Goal: Information Seeking & Learning: Understand process/instructions

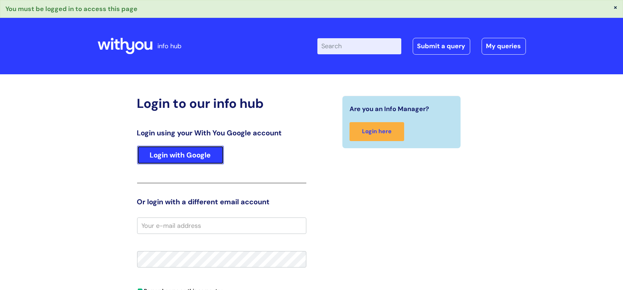
click at [193, 152] on link "Login with Google" at bounding box center [180, 155] width 87 height 19
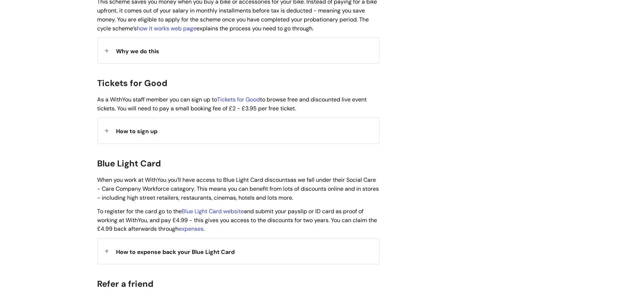
scroll to position [670, 0]
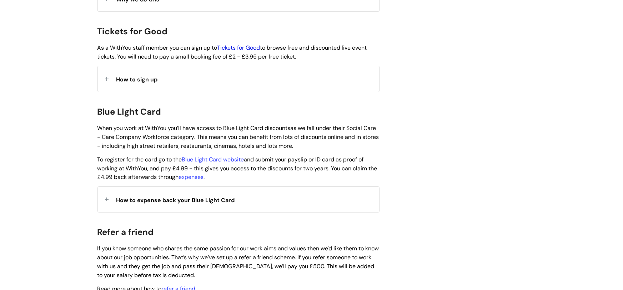
click at [243, 44] on link "Tickets for Good" at bounding box center [238, 47] width 43 height 7
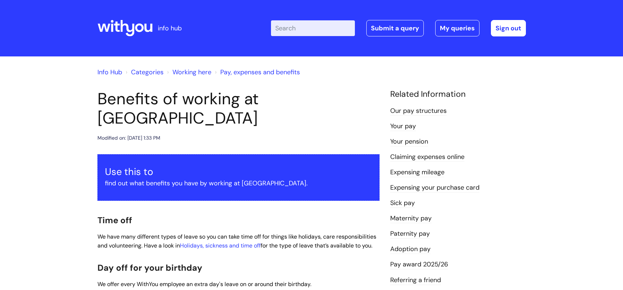
scroll to position [670, 0]
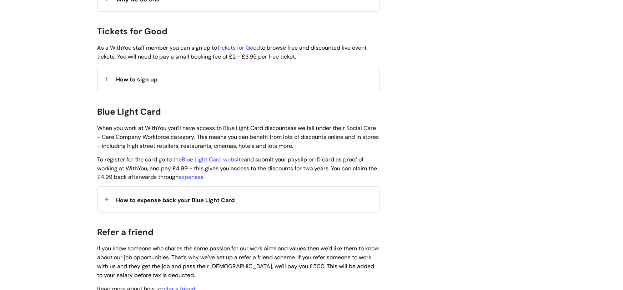
click at [207, 196] on span "How to expense back your Blue Light Card" at bounding box center [175, 199] width 118 height 7
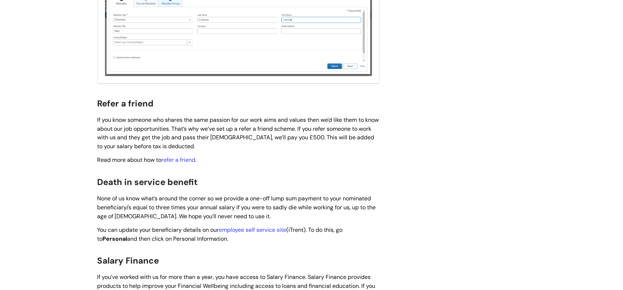
scroll to position [1441, 0]
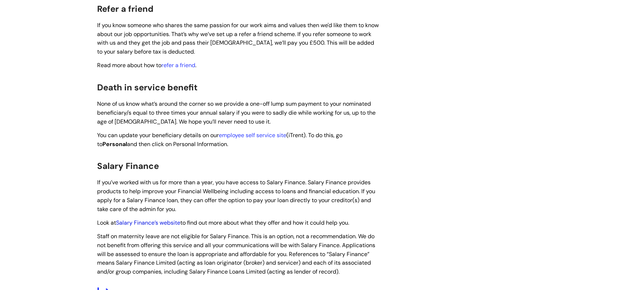
click at [145, 219] on link "Salary Finance’s website" at bounding box center [148, 222] width 64 height 7
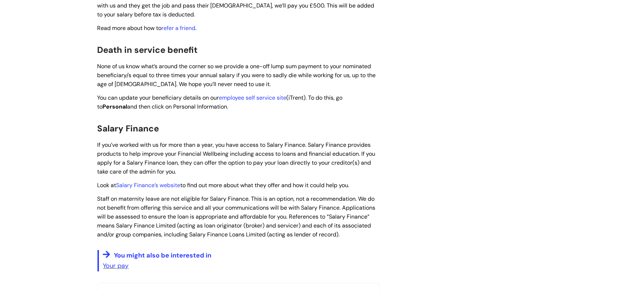
scroll to position [1008, 0]
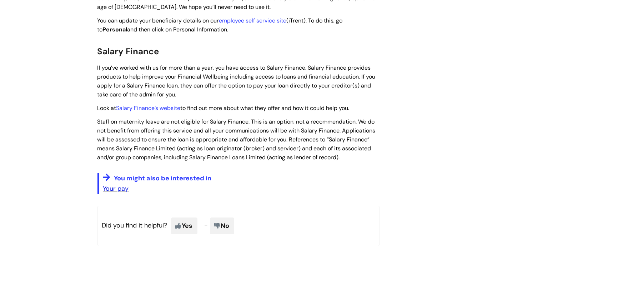
click at [115, 184] on link "Your pay" at bounding box center [116, 188] width 26 height 9
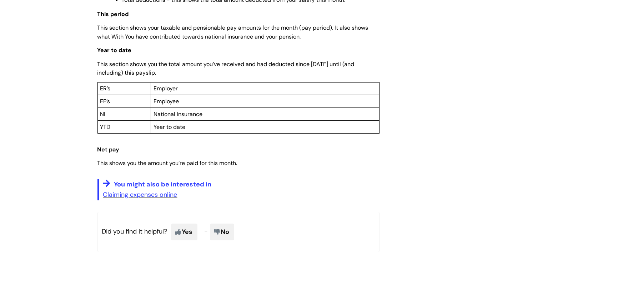
scroll to position [611, 0]
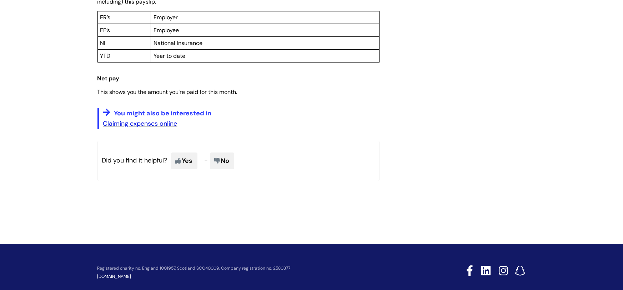
click at [134, 120] on link "Claiming expenses online" at bounding box center [140, 123] width 74 height 9
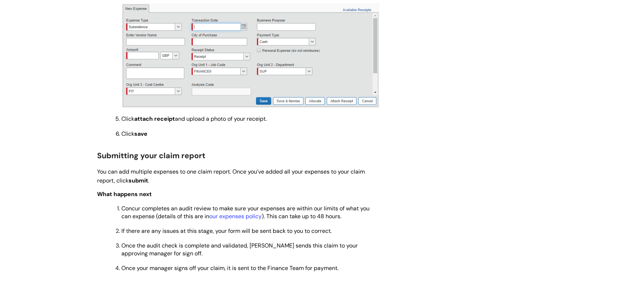
scroll to position [822, 0]
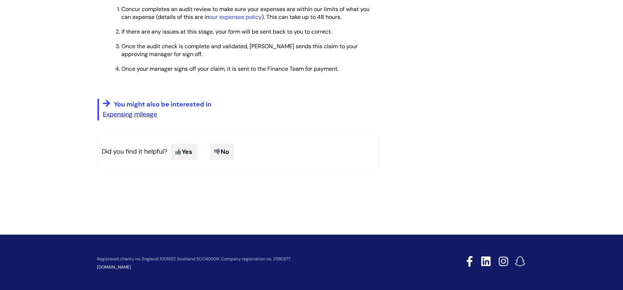
click at [135, 113] on link "Expensing mileage" at bounding box center [130, 114] width 54 height 9
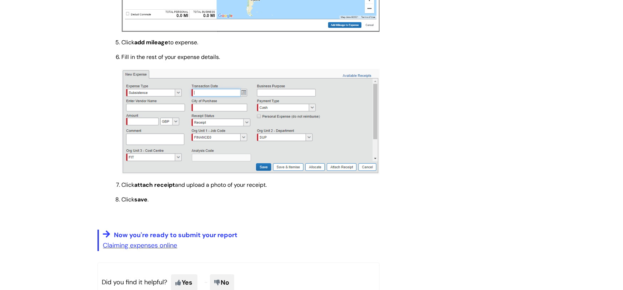
scroll to position [1120, 0]
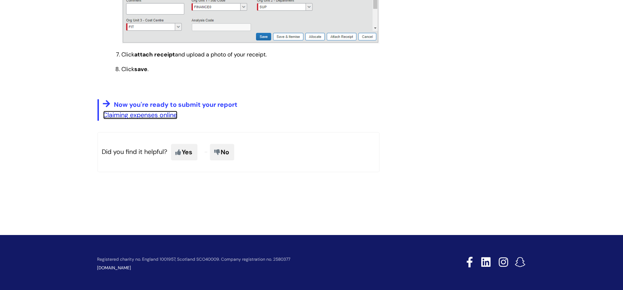
click at [135, 113] on link "Claiming expenses online" at bounding box center [140, 115] width 74 height 9
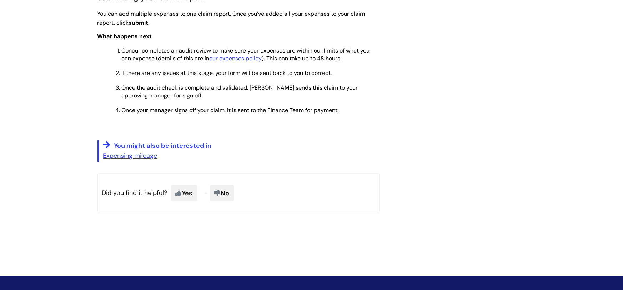
scroll to position [822, 0]
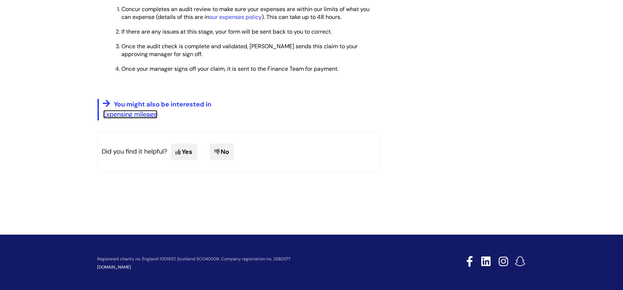
click at [135, 113] on link "Expensing mileage" at bounding box center [130, 114] width 54 height 9
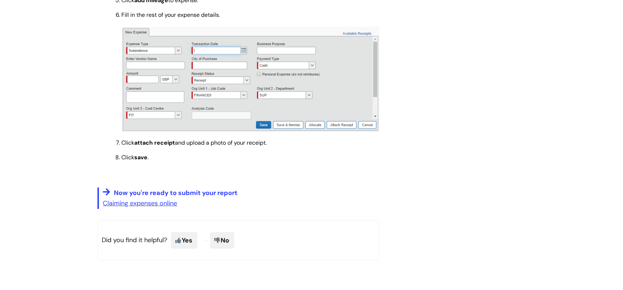
scroll to position [1120, 0]
